Goal: Browse casually

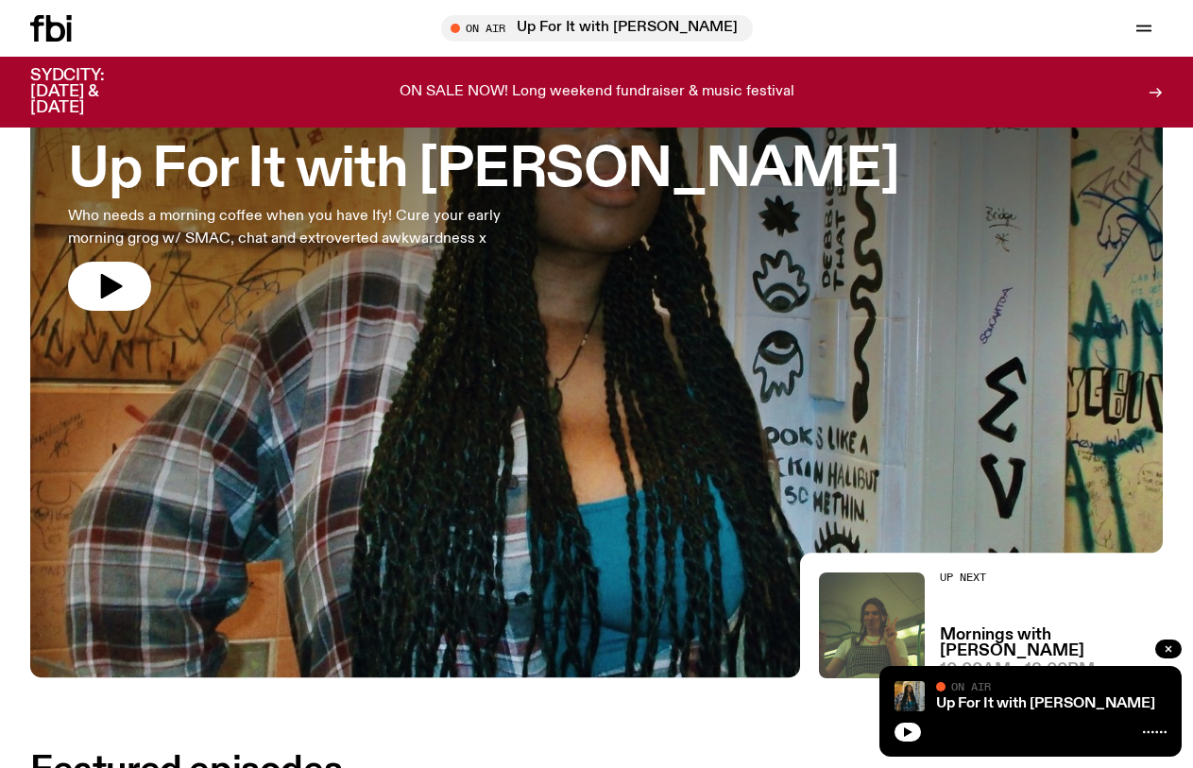
scroll to position [86, 0]
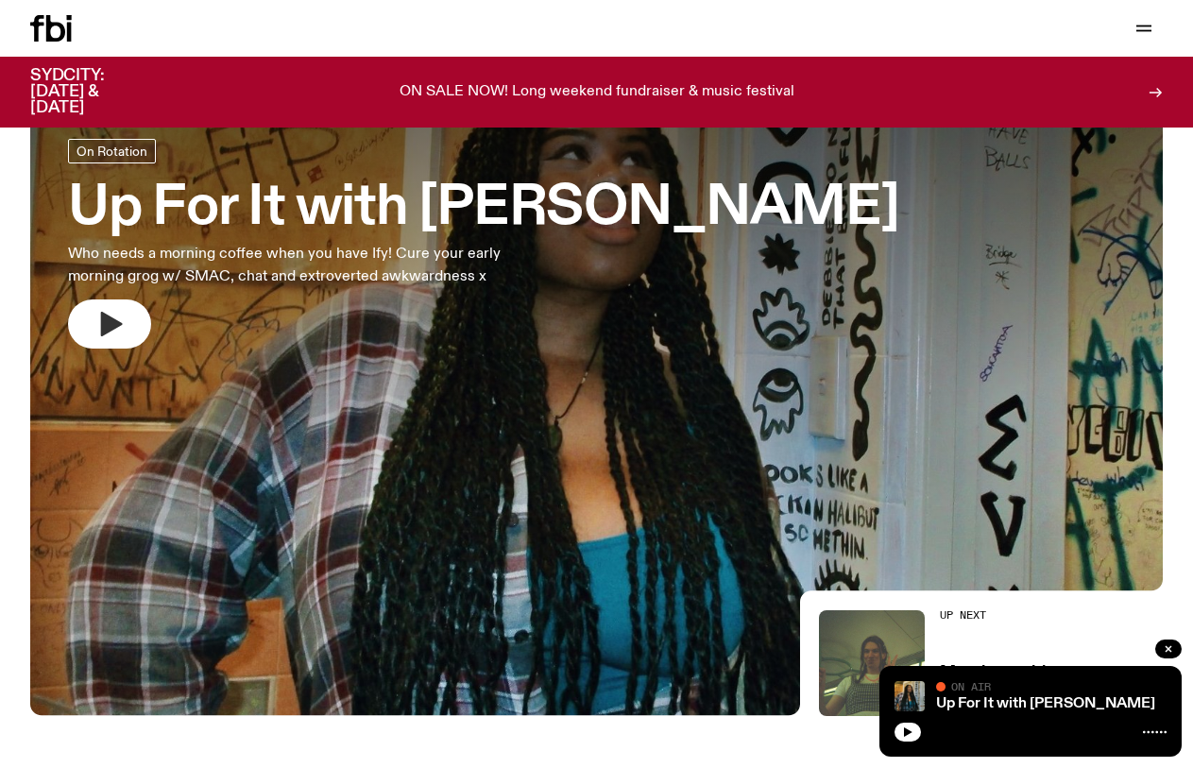
click at [120, 320] on icon "button" at bounding box center [109, 324] width 30 height 30
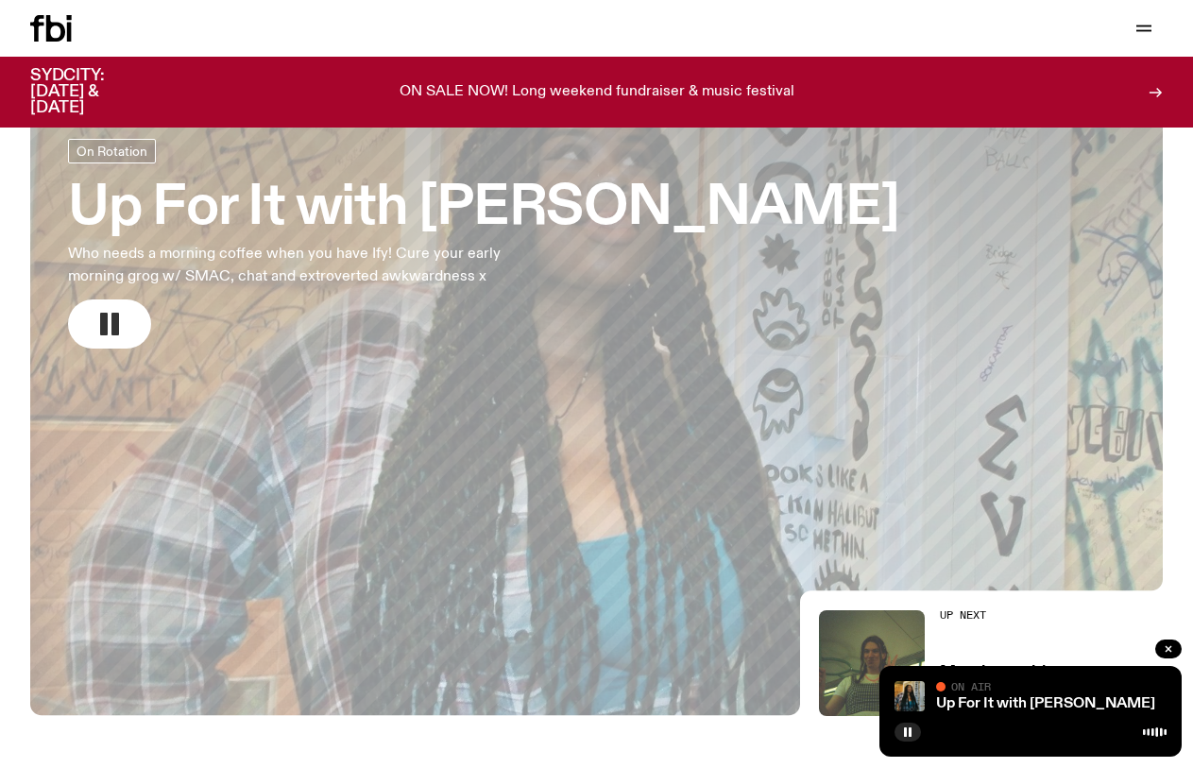
click at [111, 329] on rect "button" at bounding box center [115, 324] width 8 height 23
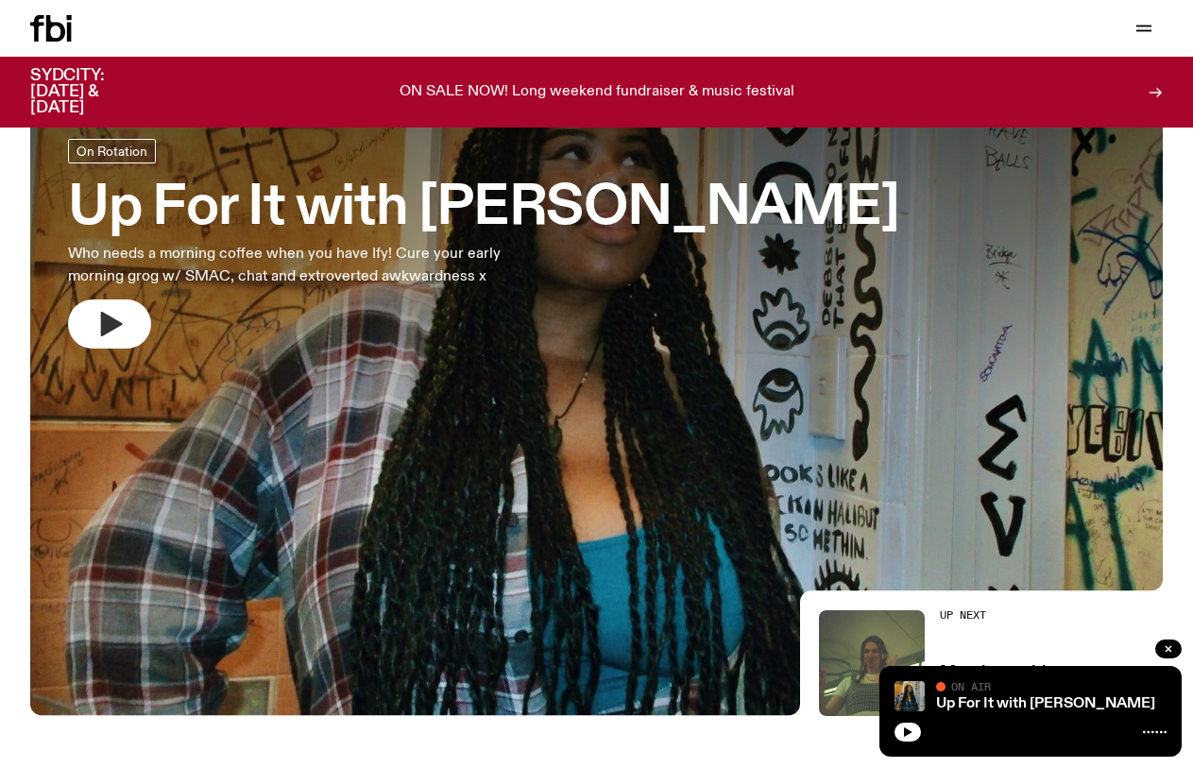
click at [68, 300] on button "button" at bounding box center [109, 324] width 83 height 49
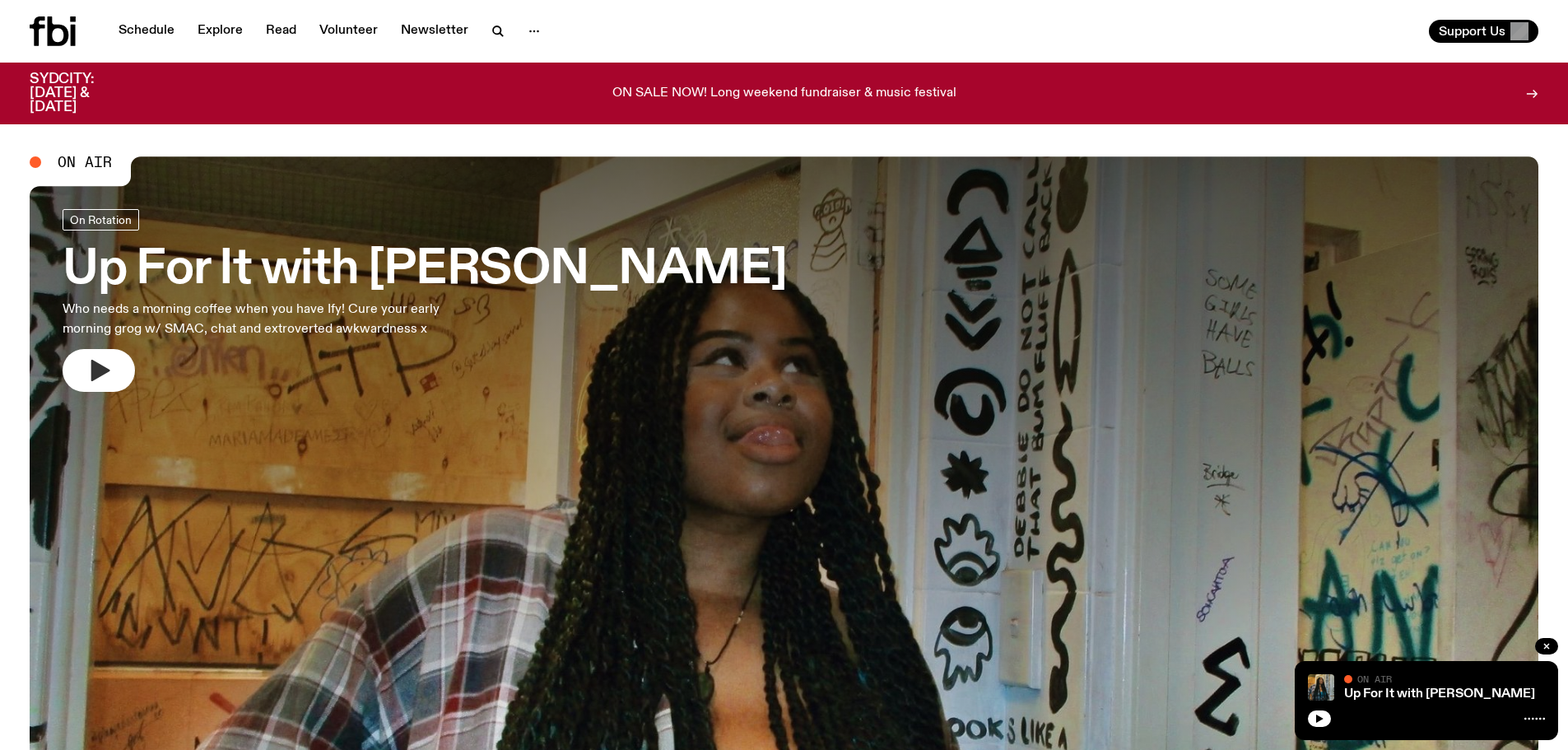
click at [85, 391] on button "button" at bounding box center [98, 370] width 72 height 43
